Goal: Information Seeking & Learning: Check status

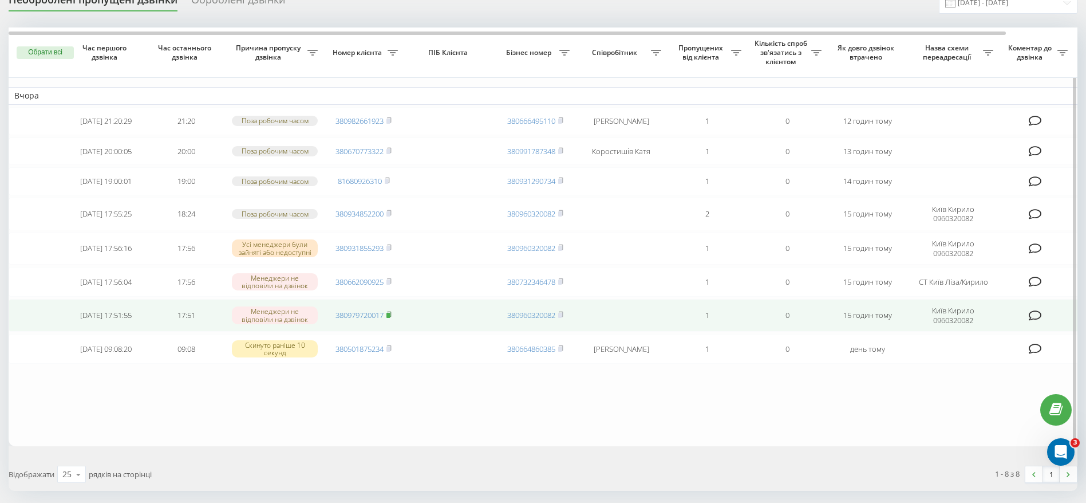
click at [391, 317] on icon at bounding box center [389, 313] width 4 height 5
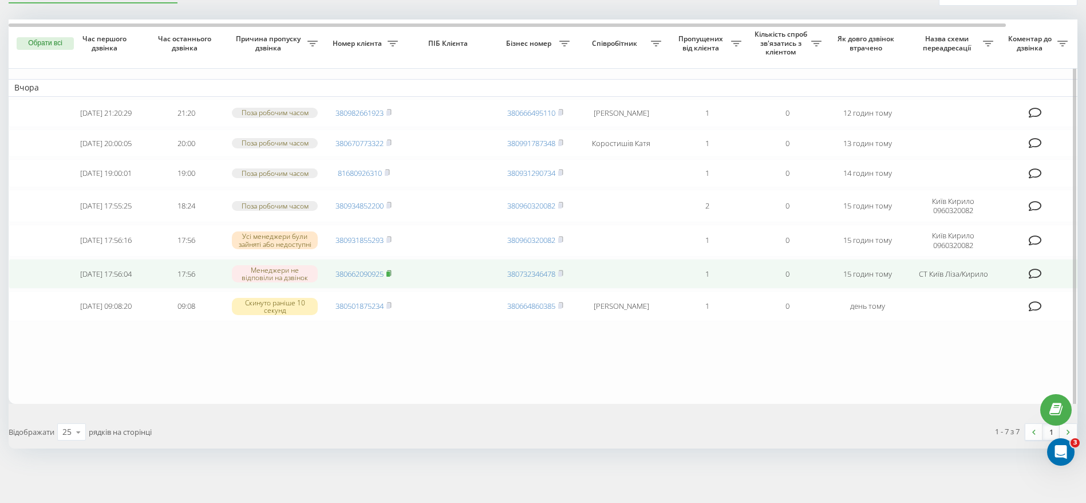
click at [390, 270] on icon at bounding box center [388, 273] width 5 height 7
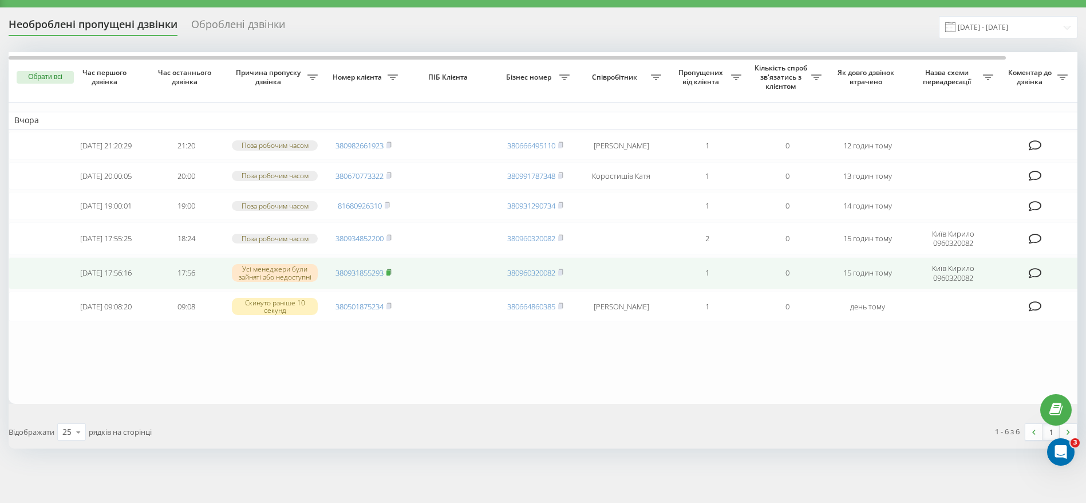
click at [390, 270] on rect at bounding box center [387, 272] width 3 height 5
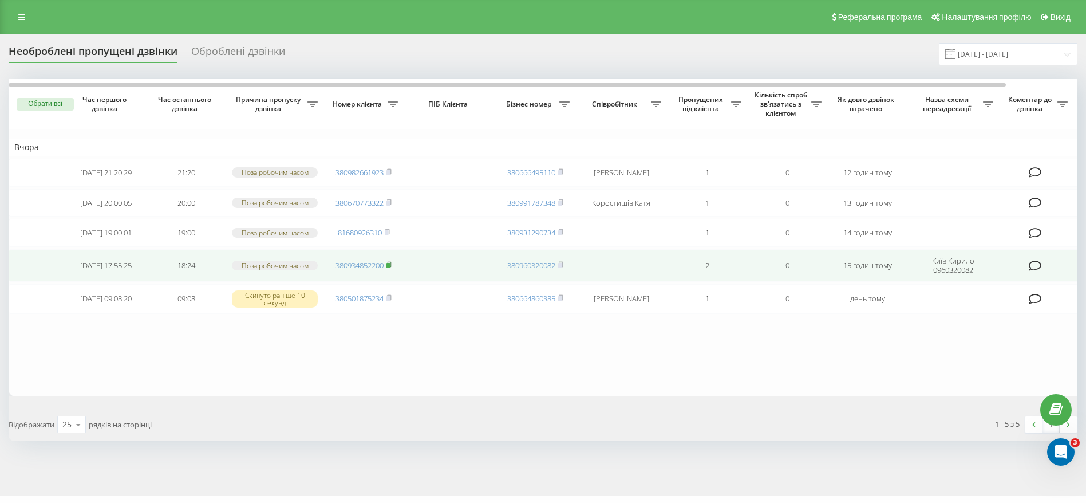
click at [391, 267] on icon at bounding box center [389, 264] width 4 height 5
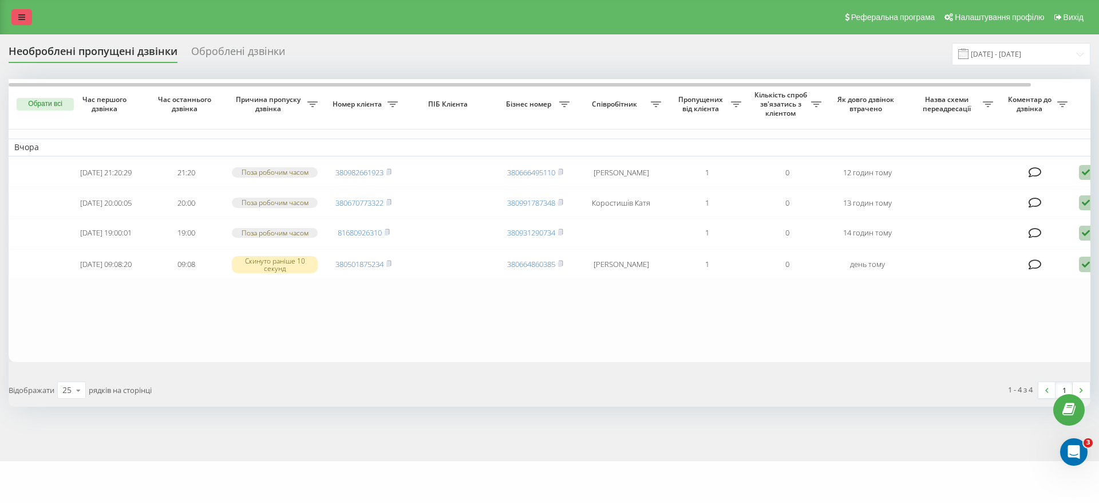
click at [18, 11] on link at bounding box center [21, 17] width 21 height 16
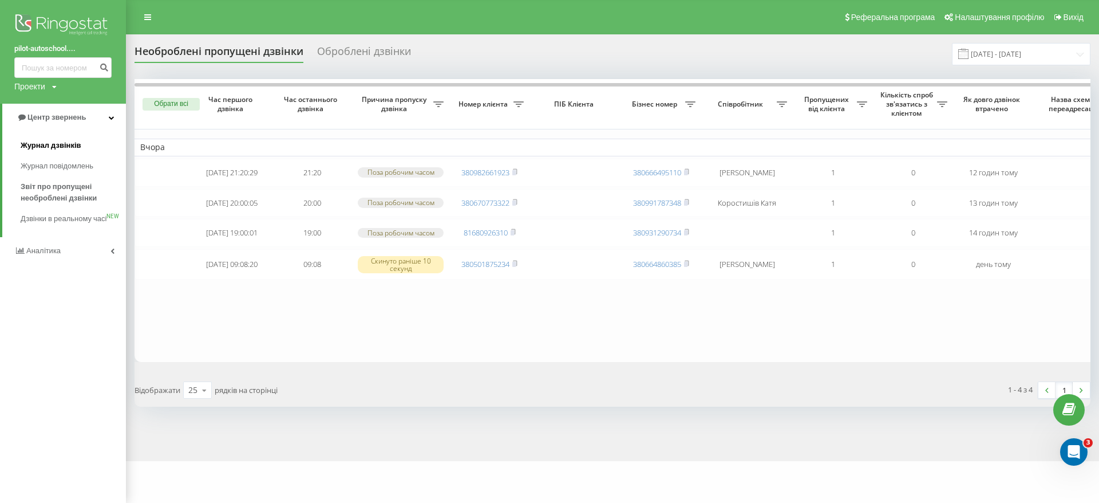
click at [61, 145] on span "Журнал дзвінків" at bounding box center [51, 145] width 61 height 11
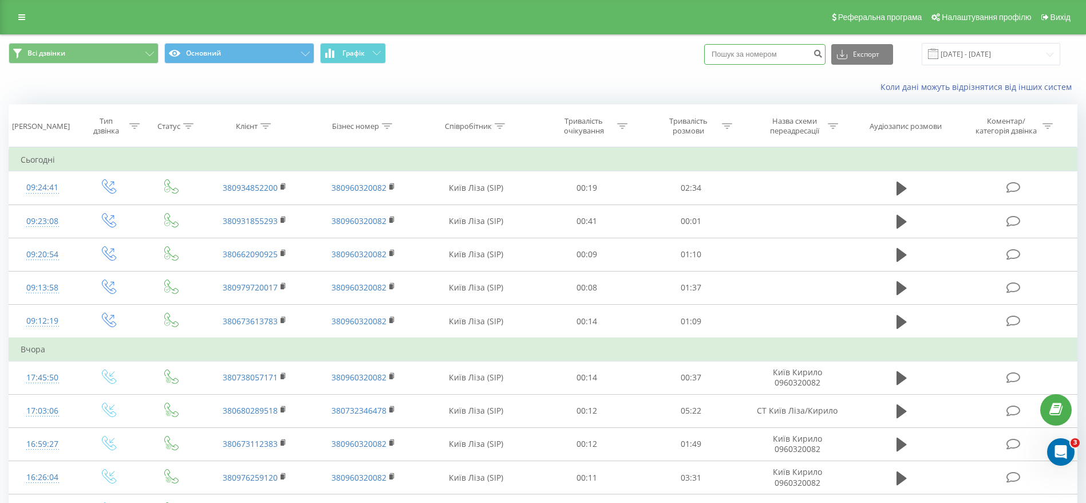
click at [765, 56] on input at bounding box center [764, 54] width 121 height 21
paste input "380661067595"
type input "380661067595"
click at [822, 50] on icon "submit" at bounding box center [818, 52] width 10 height 7
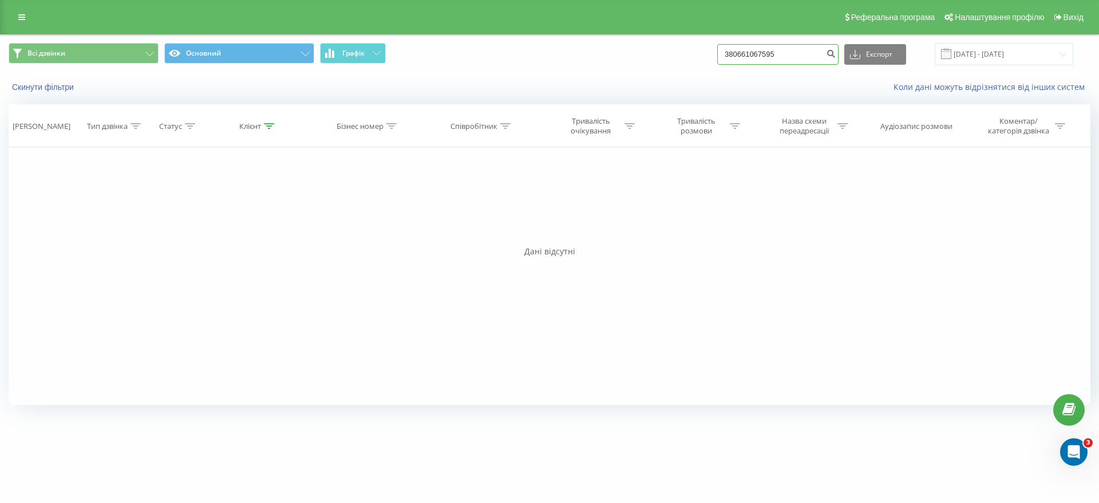
click at [794, 52] on input "380661067595" at bounding box center [777, 54] width 121 height 21
drag, startPoint x: 797, startPoint y: 54, endPoint x: 717, endPoint y: 49, distance: 80.3
click at [717, 49] on div "Всі дзвінки Основний Графік 380661067595 Експорт .csv .xls .xlsx 19.06.2025 - 1…" at bounding box center [550, 54] width 1082 height 22
click at [15, 14] on link at bounding box center [21, 17] width 21 height 16
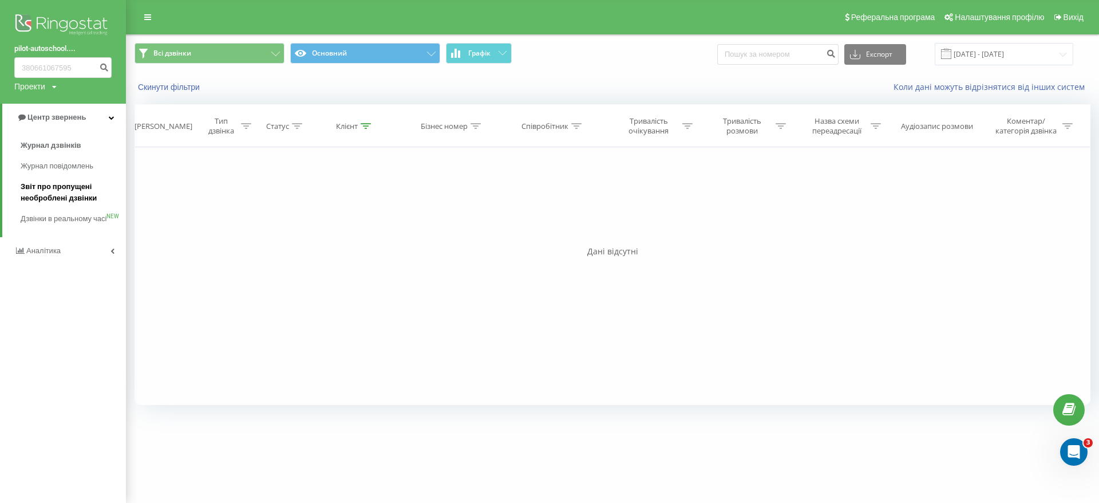
click at [54, 194] on span "Звіт про пропущені необроблені дзвінки" at bounding box center [71, 192] width 100 height 23
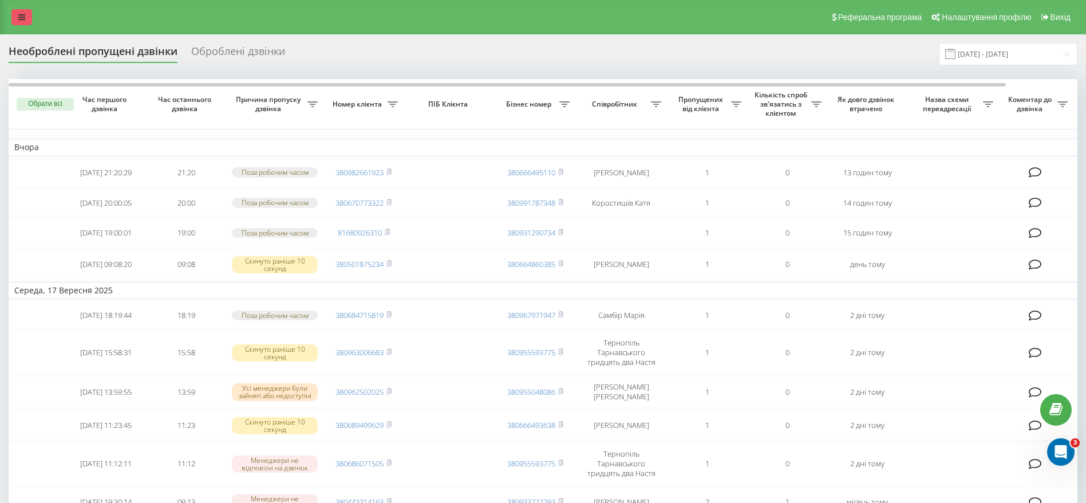
click at [22, 17] on icon at bounding box center [21, 17] width 7 height 8
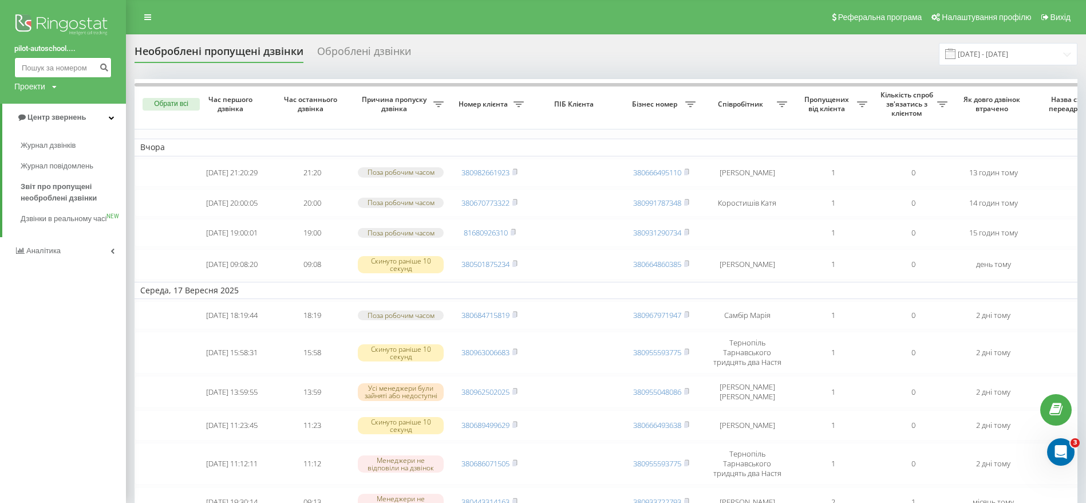
click at [58, 68] on input at bounding box center [62, 67] width 97 height 21
paste input "0665426583"
type input "0665426583"
click at [108, 66] on icon "submit" at bounding box center [104, 65] width 10 height 7
